Goal: Find specific page/section

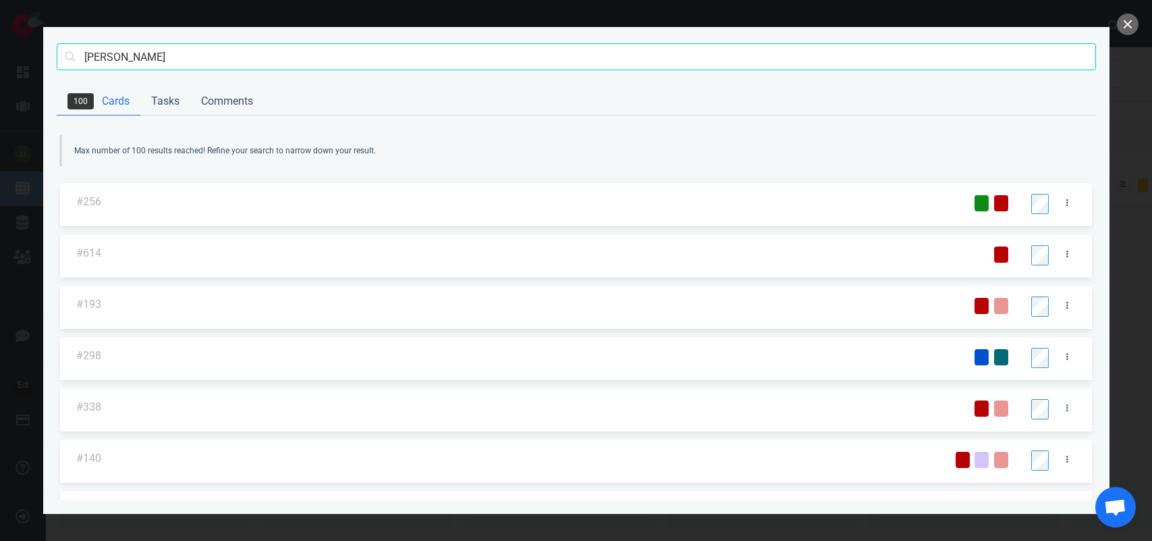
click at [105, 49] on input "[PERSON_NAME]" at bounding box center [577, 56] width 1040 height 27
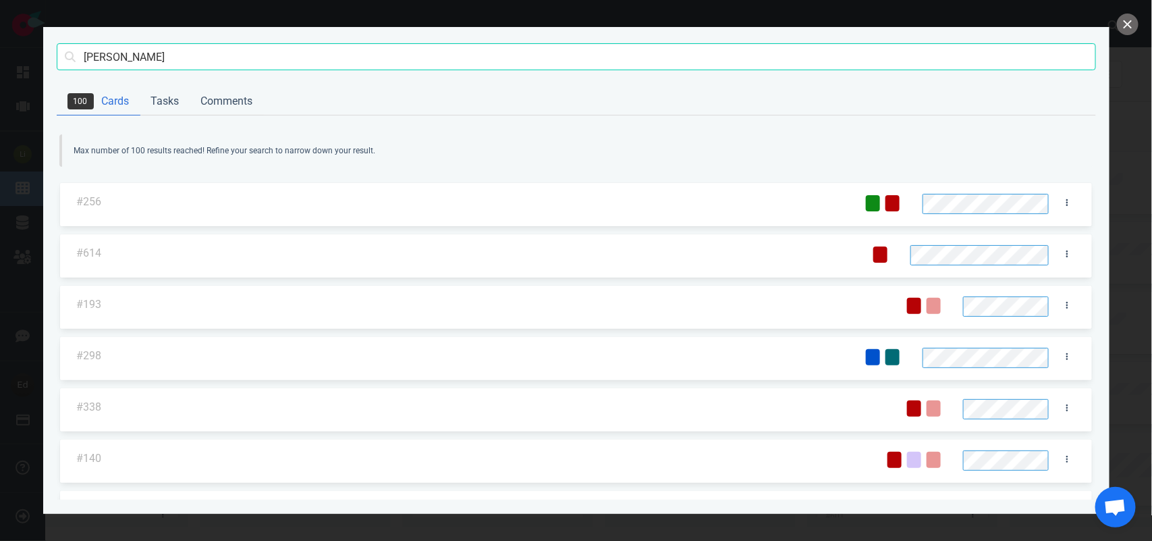
scroll to position [338, 0]
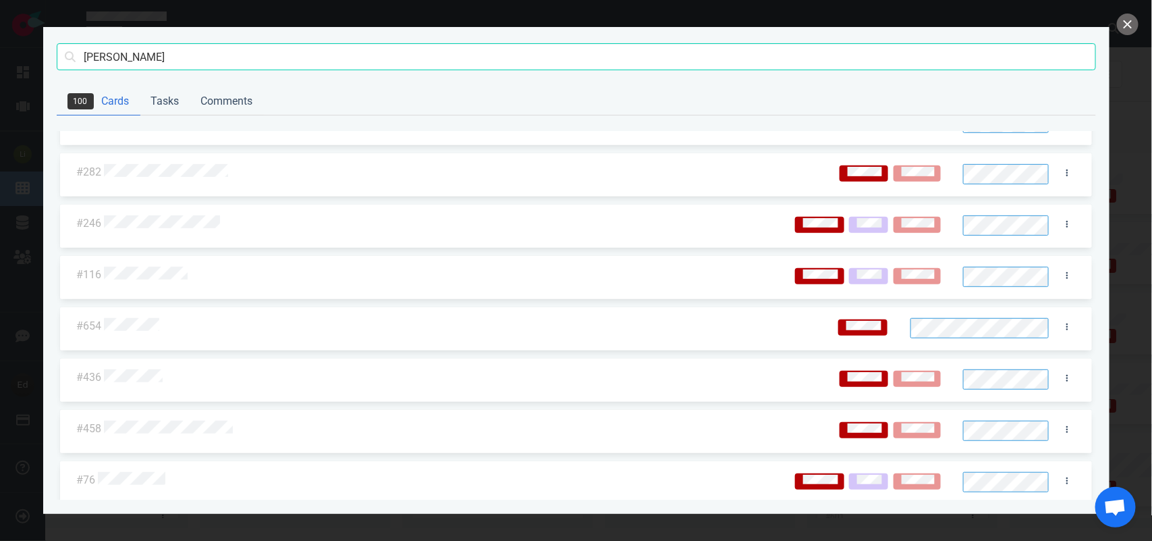
click button "Search" at bounding box center [0, 0] width 0 height 0
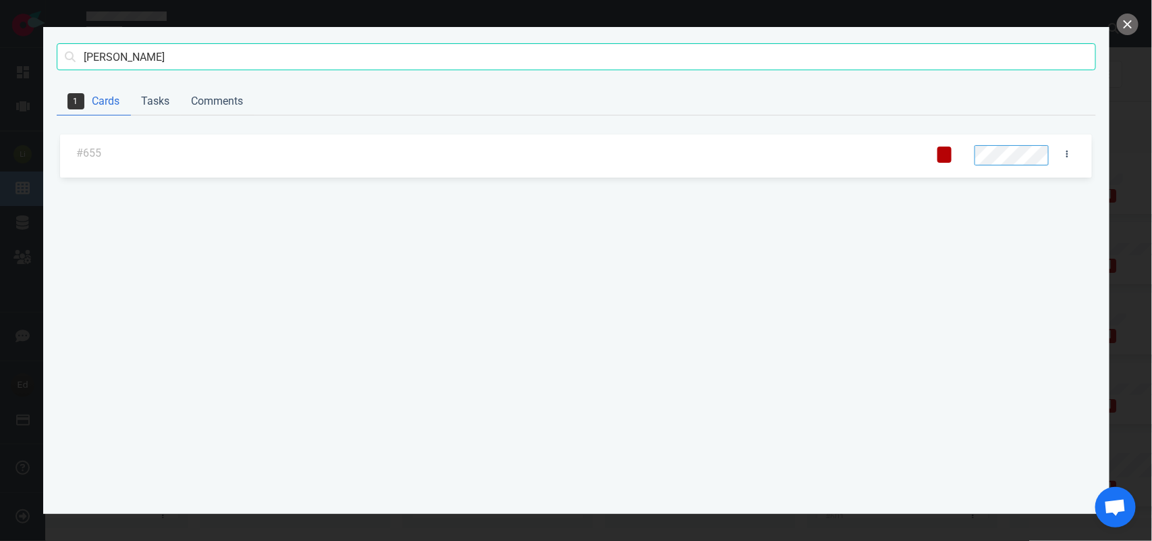
scroll to position [0, 0]
click at [228, 145] on div at bounding box center [494, 154] width 780 height 18
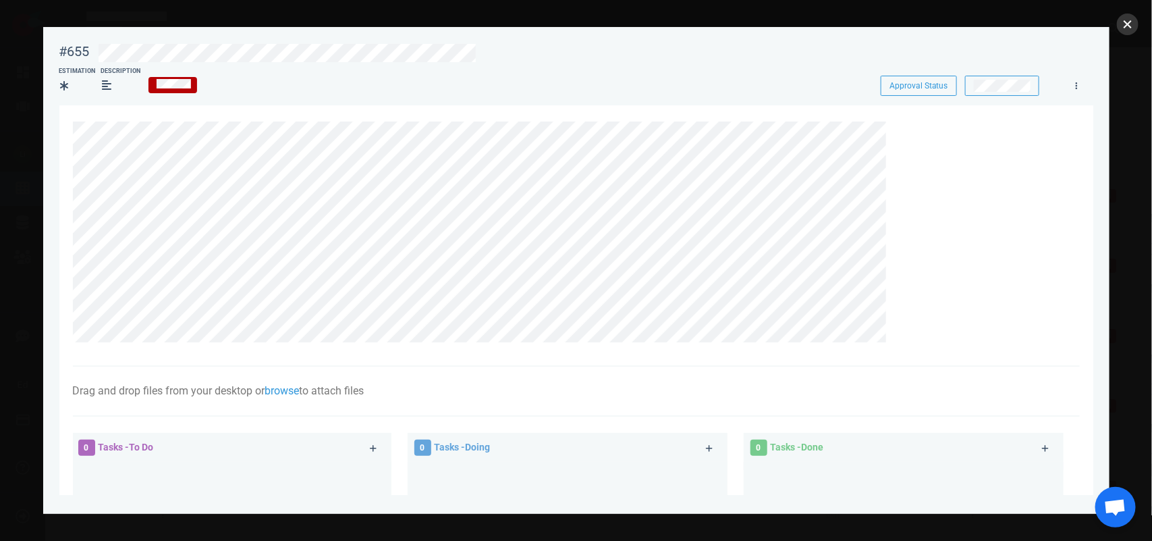
click at [1129, 18] on button "close" at bounding box center [1128, 25] width 22 height 22
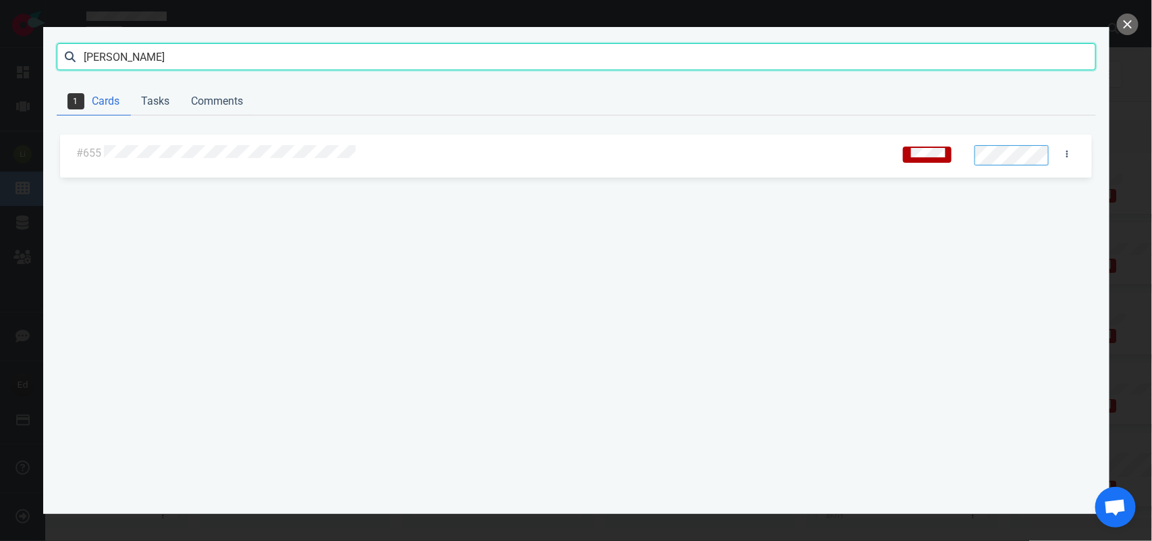
click at [107, 56] on input "[PERSON_NAME]" at bounding box center [577, 56] width 1040 height 27
type input "marras"
click button "Search" at bounding box center [0, 0] width 0 height 0
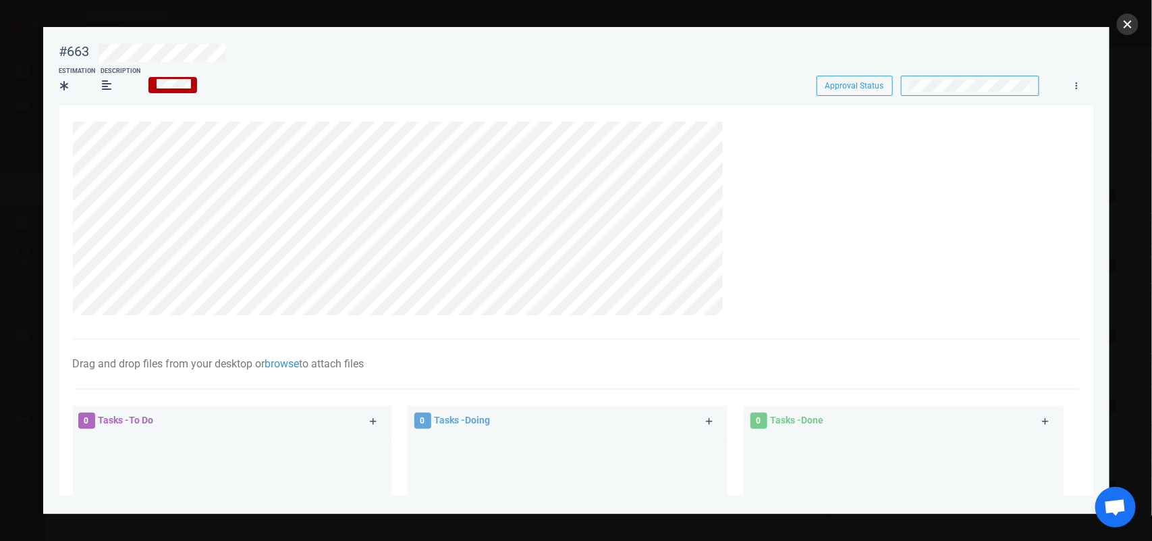
drag, startPoint x: 1132, startPoint y: 28, endPoint x: 1112, endPoint y: 5, distance: 31.1
click at [1131, 28] on button "close" at bounding box center [1128, 25] width 22 height 22
